Goal: Navigation & Orientation: Find specific page/section

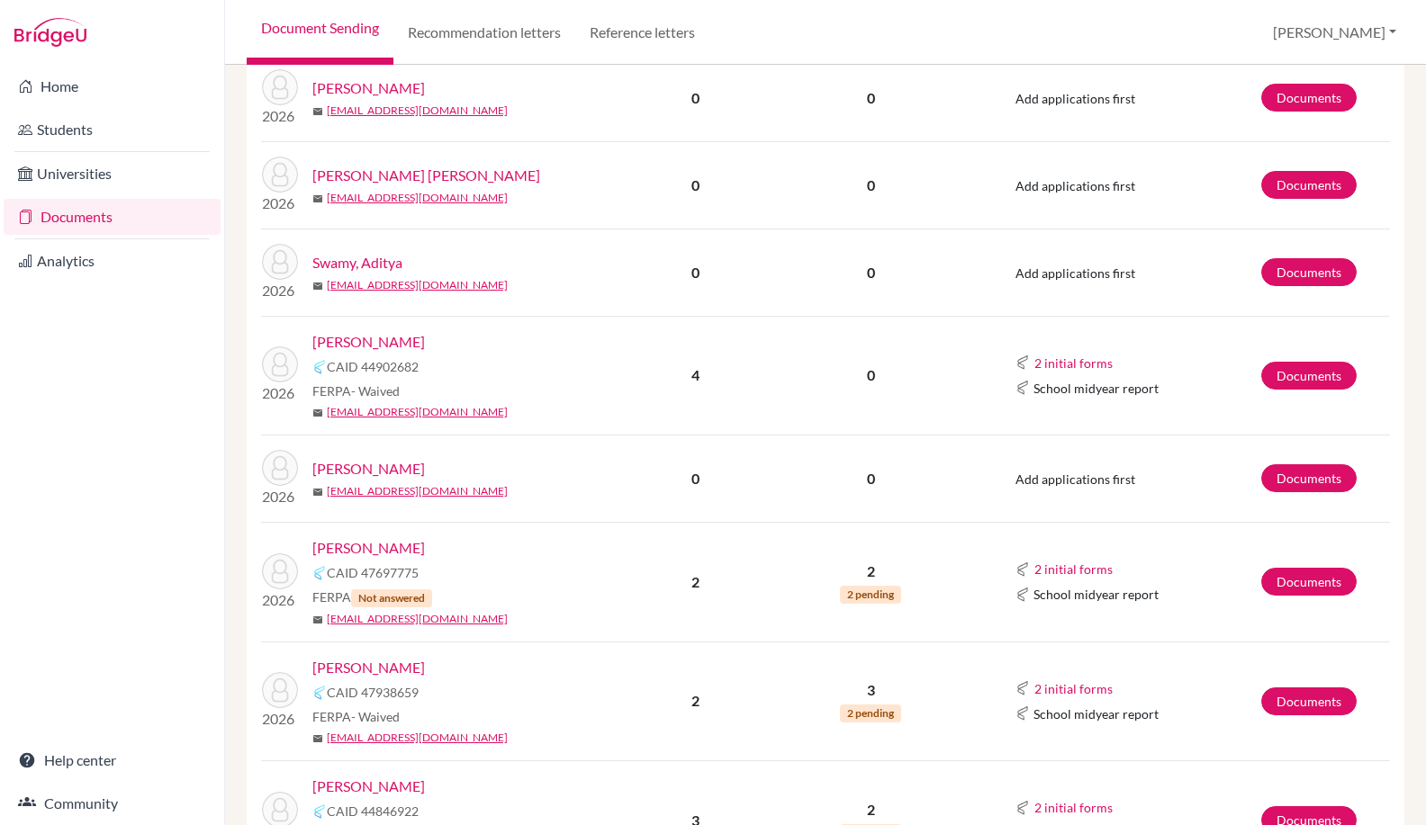
scroll to position [1427, 0]
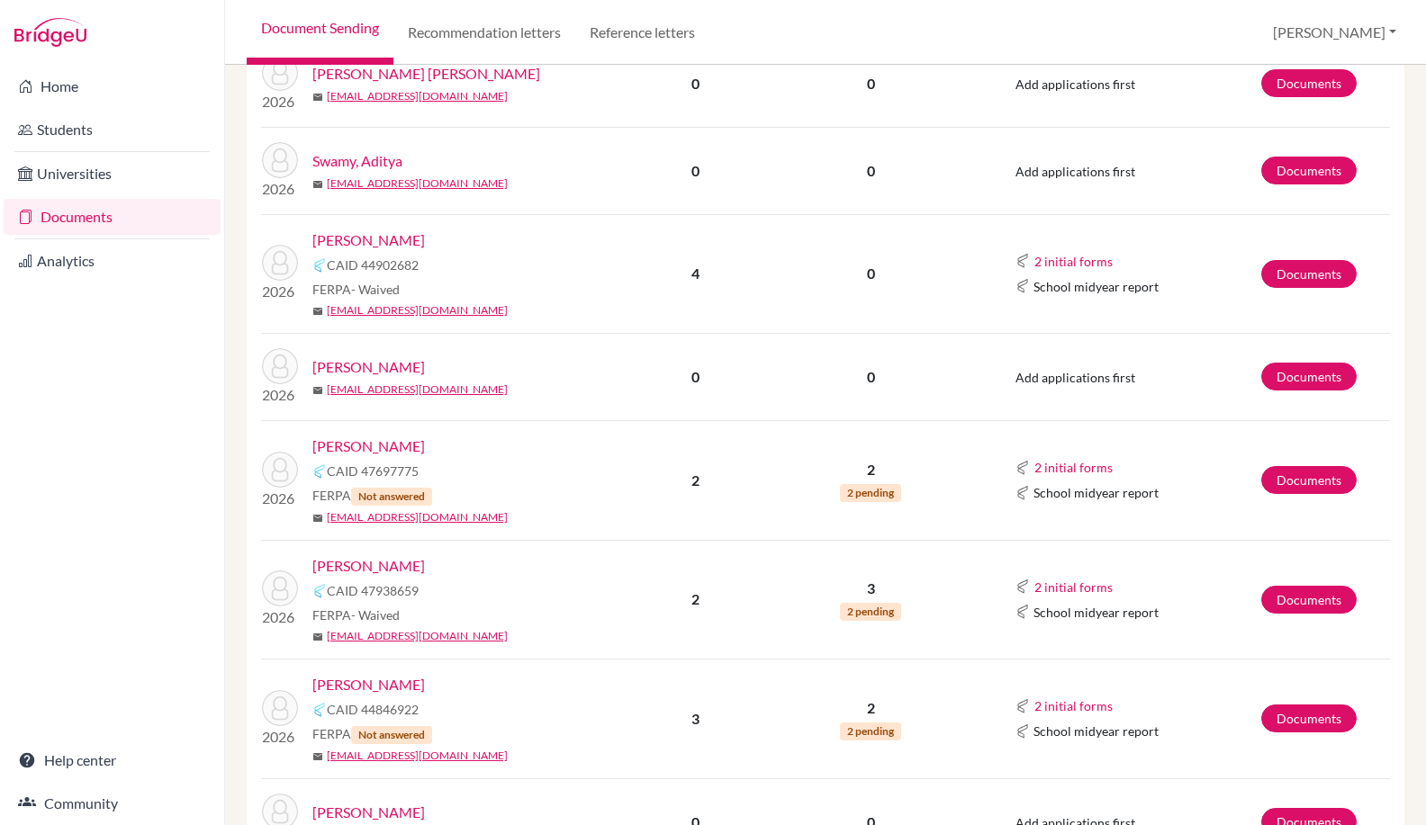
click at [33, 220] on link "Documents" at bounding box center [112, 217] width 217 height 36
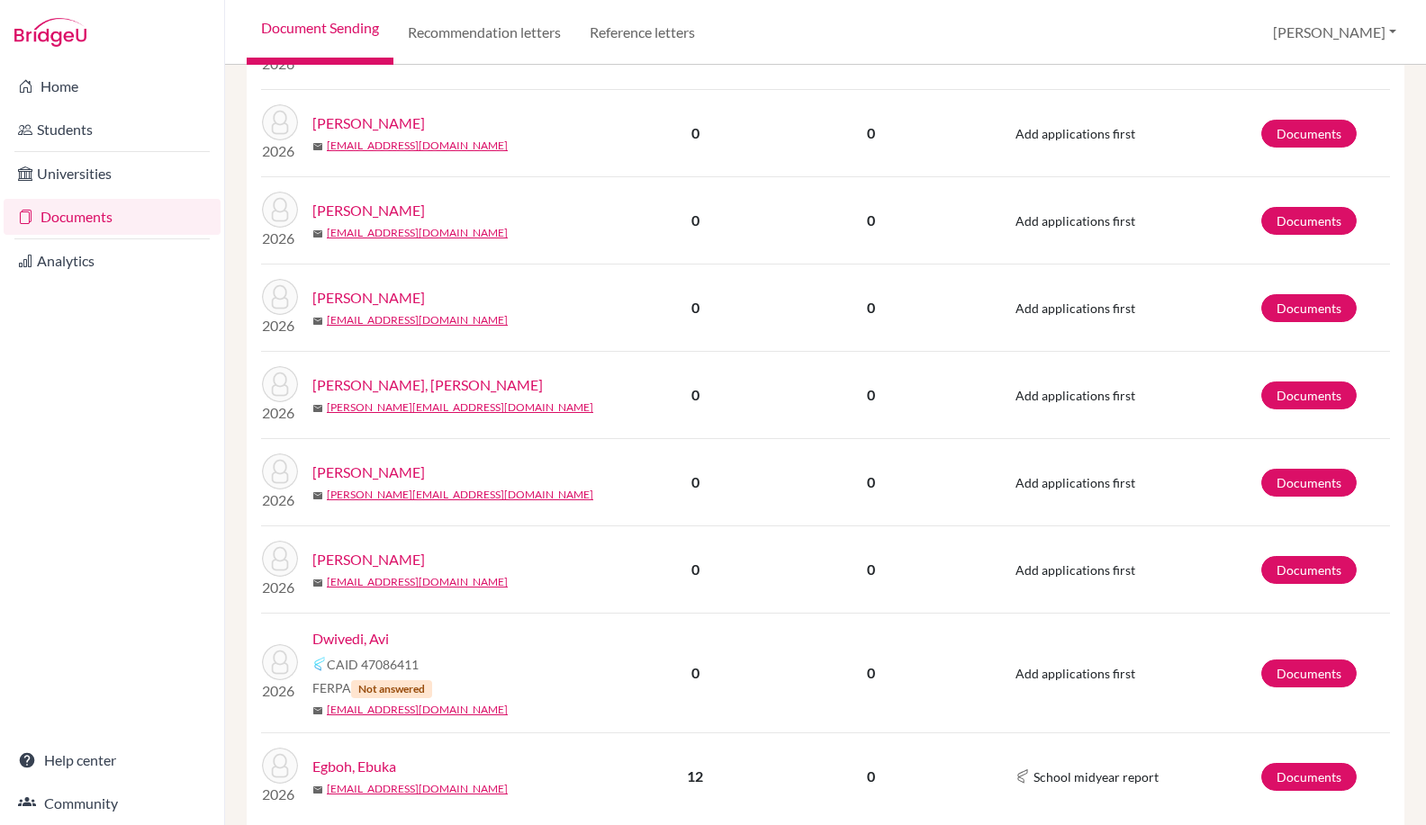
scroll to position [2161, 0]
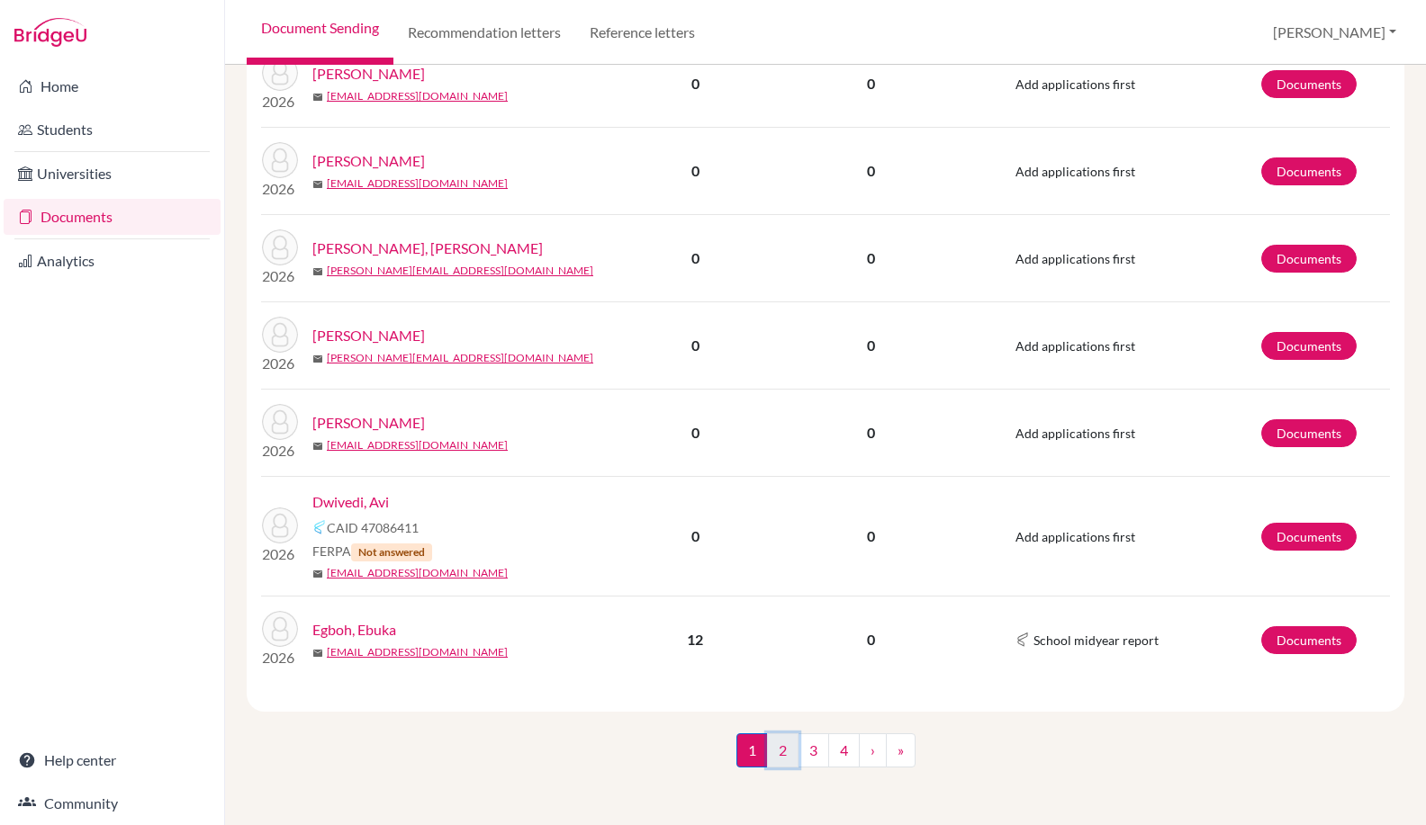
click at [778, 761] on link "2" at bounding box center [783, 751] width 32 height 34
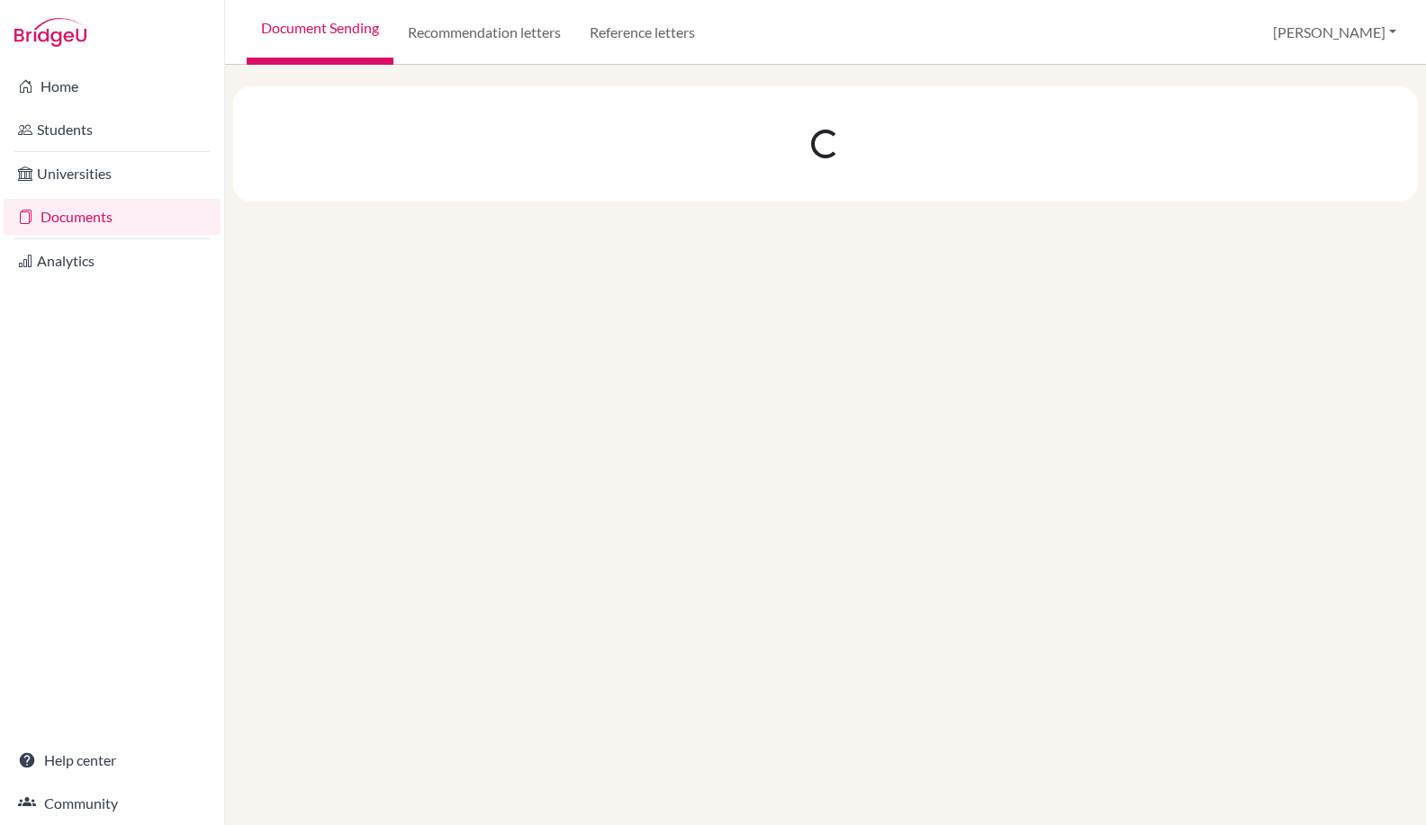
scroll to position [0, 0]
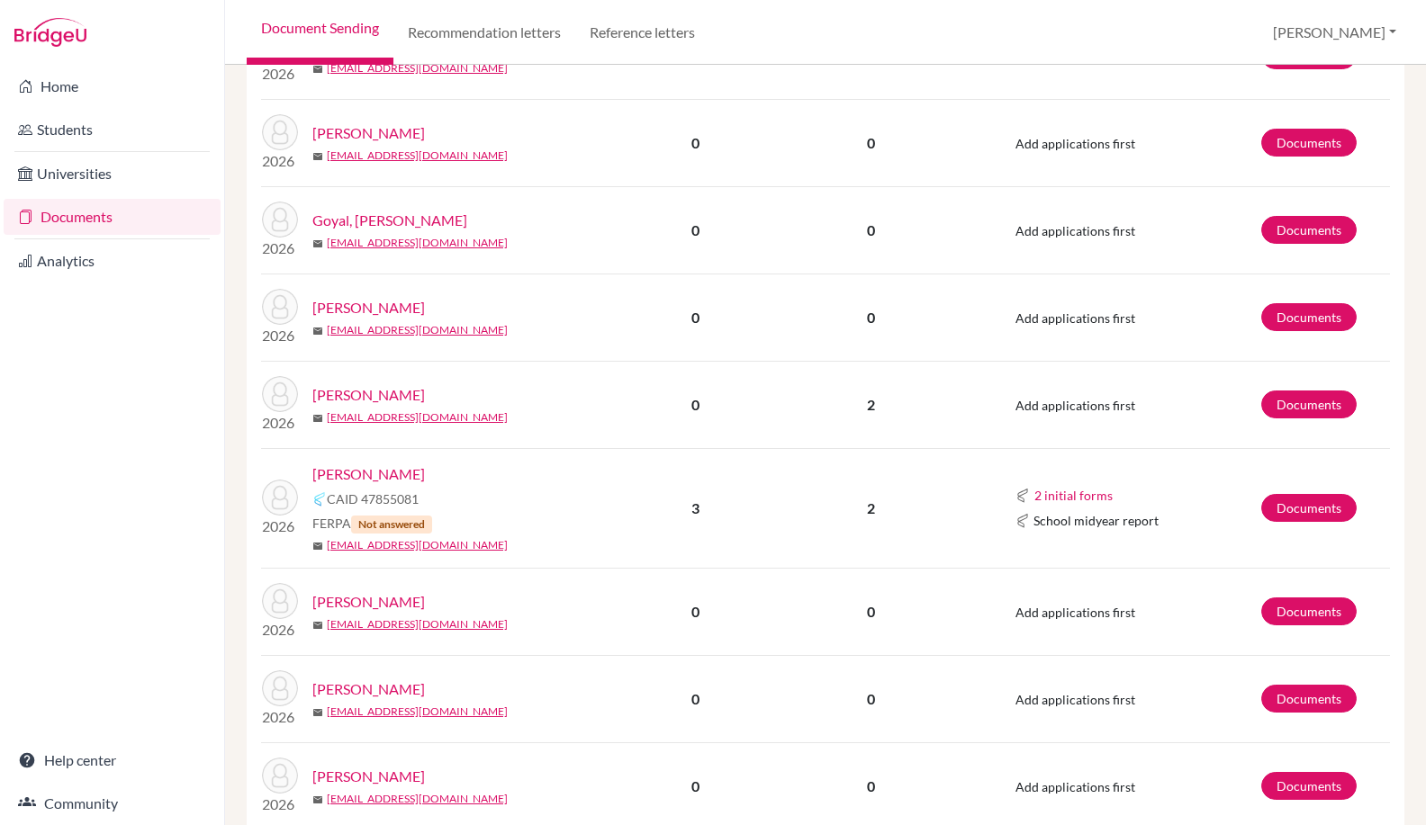
scroll to position [630, 0]
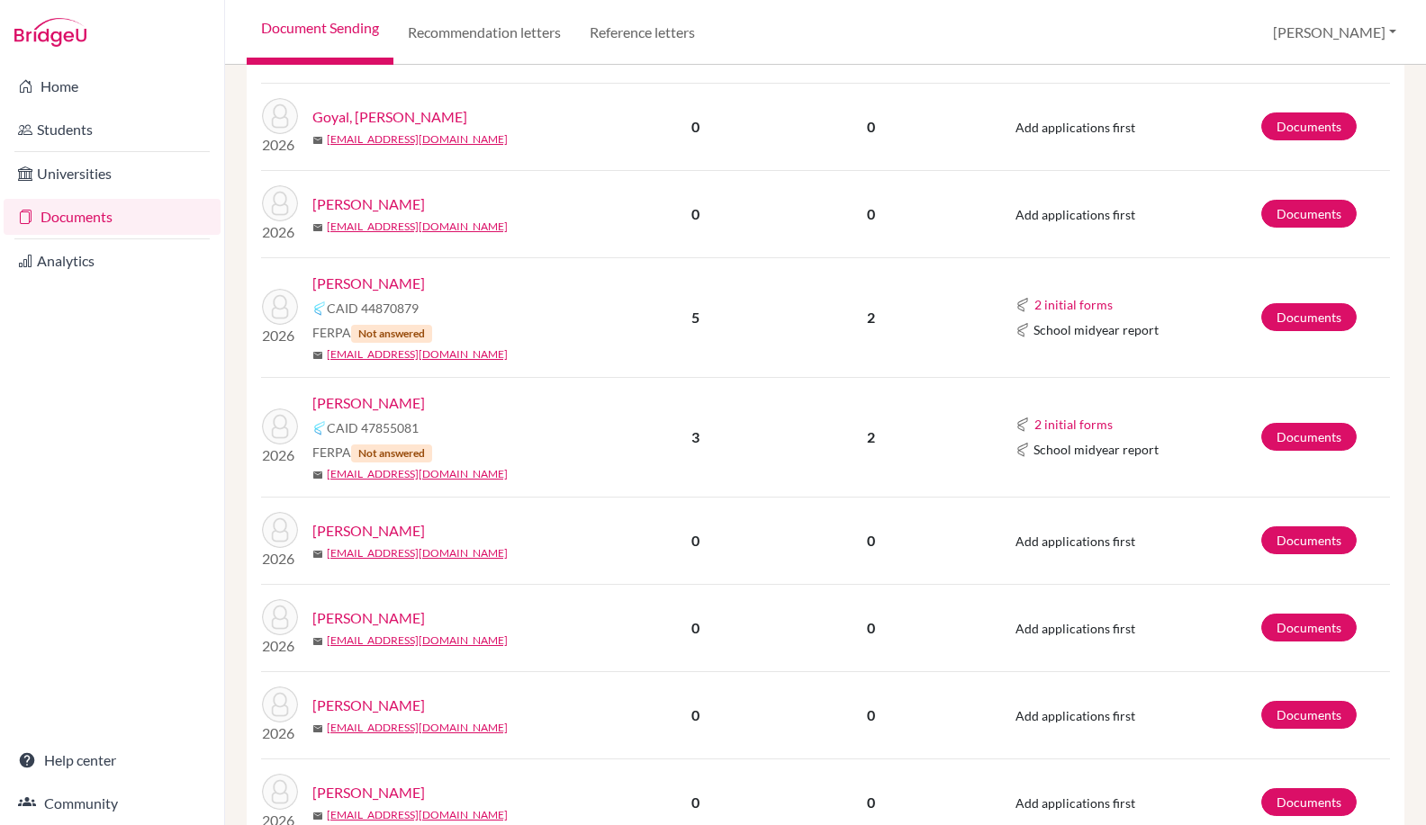
scroll to position [720, 0]
